Goal: Information Seeking & Learning: Find specific fact

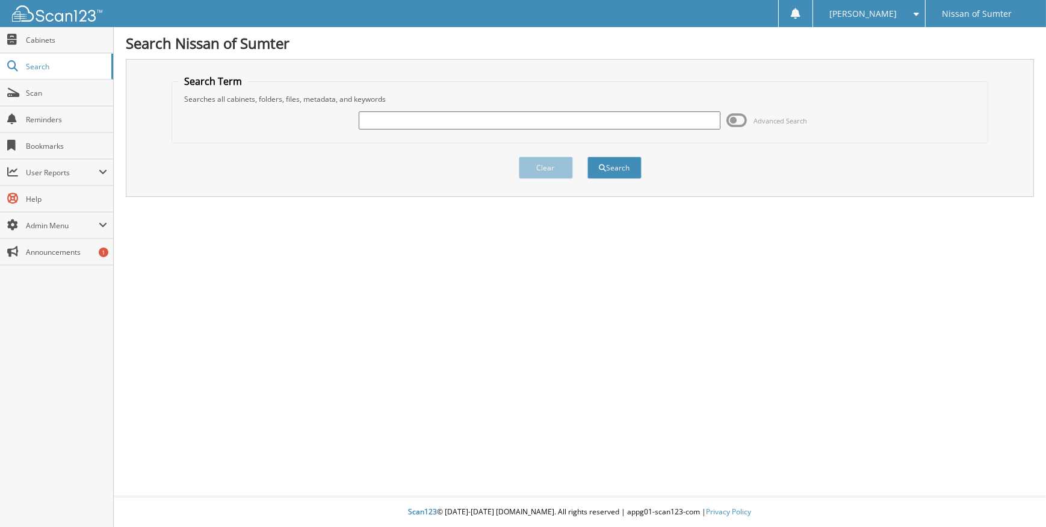
click at [515, 116] on input "text" at bounding box center [539, 120] width 361 height 18
paste input "[US_VEHICLE_IDENTIFICATION_NUMBER]"
drag, startPoint x: 419, startPoint y: 120, endPoint x: 282, endPoint y: 138, distance: 137.8
click at [282, 138] on fieldset "Search Term Searches all cabinets, folders, files, metadata, and keywords [US_V…" at bounding box center [580, 109] width 816 height 69
type input "004555"
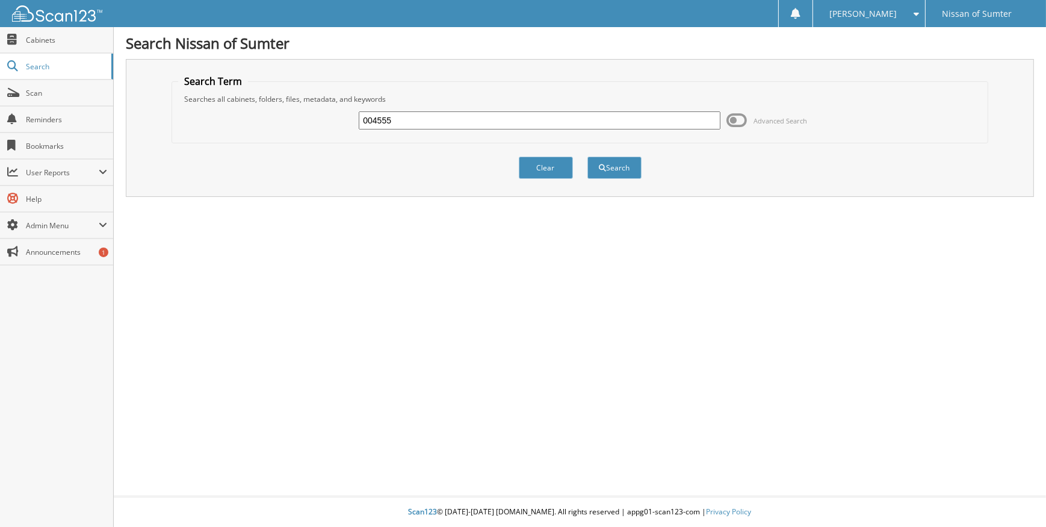
click at [587, 156] on button "Search" at bounding box center [614, 167] width 54 height 22
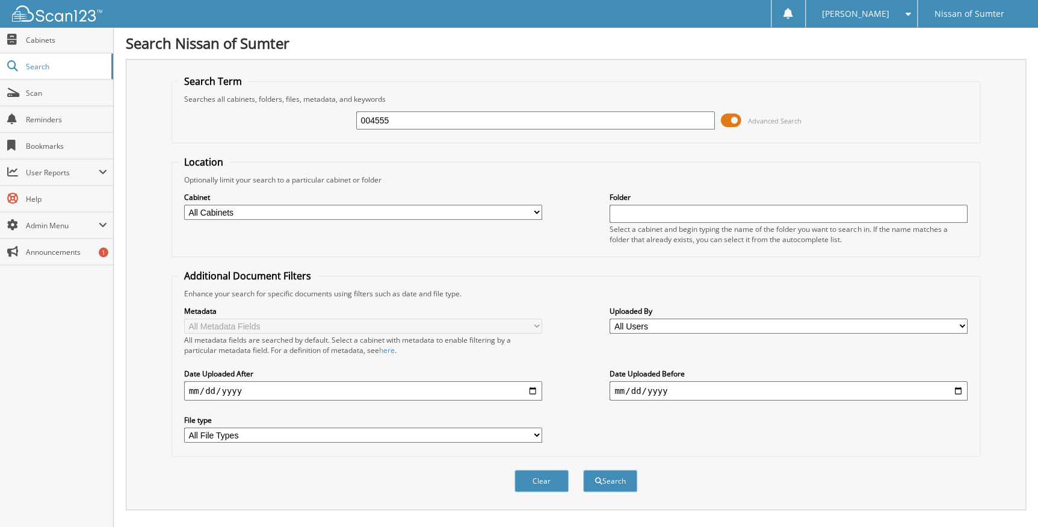
click at [735, 120] on span at bounding box center [731, 120] width 20 height 18
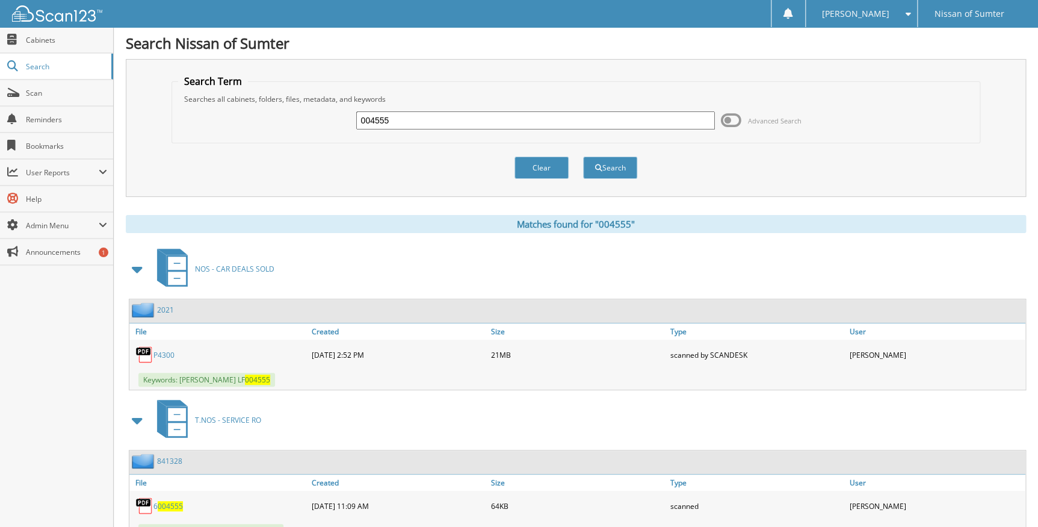
click at [163, 351] on link "P4300" at bounding box center [163, 355] width 21 height 10
